Goal: Use online tool/utility: Utilize a website feature to perform a specific function

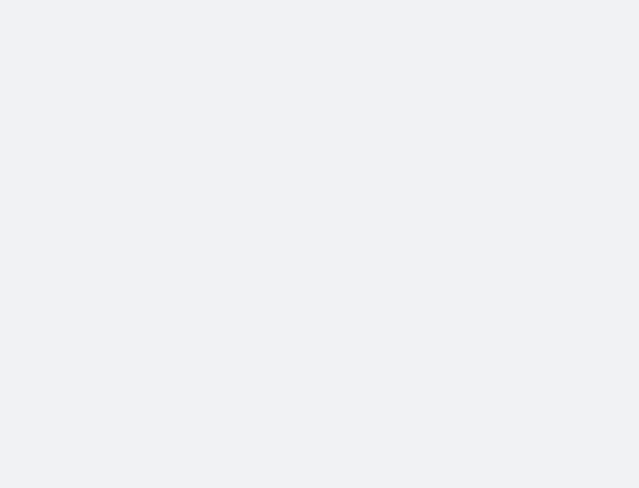
click at [194, 245] on body at bounding box center [319, 244] width 639 height 488
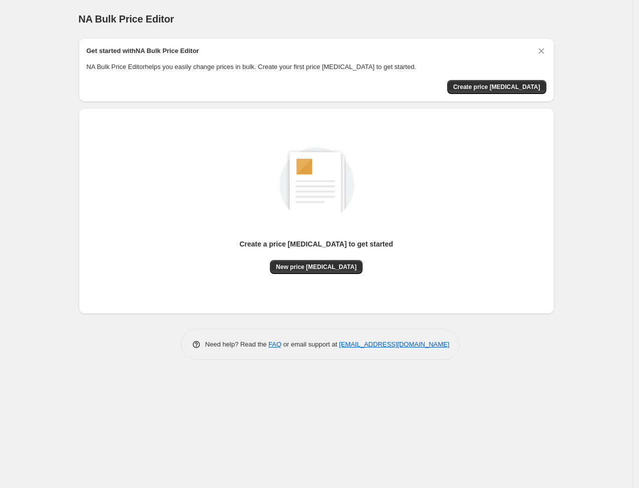
click at [34, 206] on div "NA Bulk Price Editor. This page is ready NA Bulk Price Editor Get started with …" at bounding box center [316, 244] width 632 height 488
